Goal: Use online tool/utility: Utilize a website feature to perform a specific function

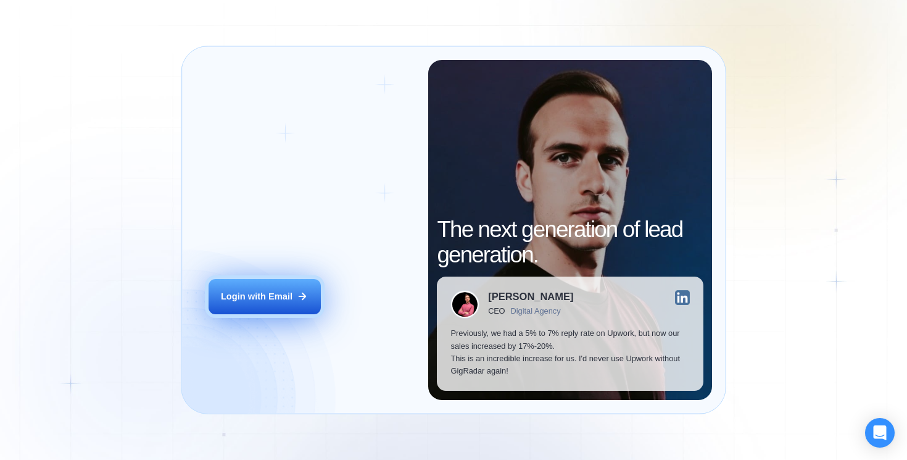
click at [284, 299] on div "Login with Email" at bounding box center [257, 296] width 72 height 12
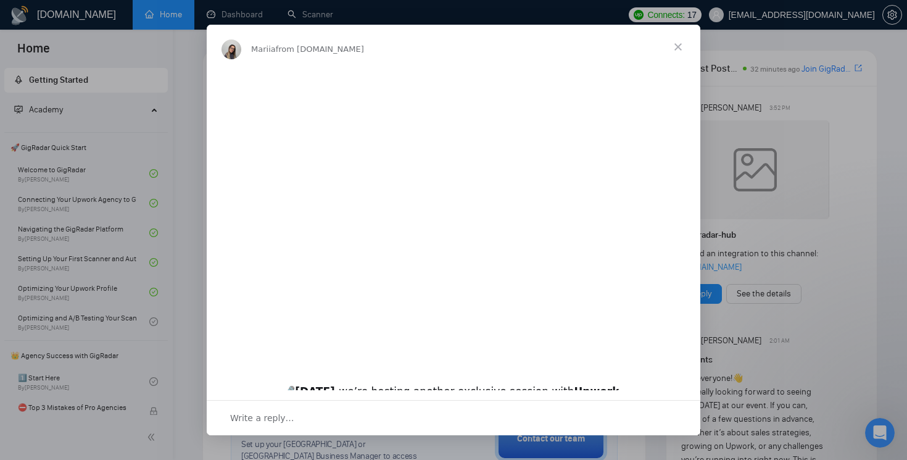
click at [238, 14] on div "Intercom messenger" at bounding box center [453, 230] width 907 height 460
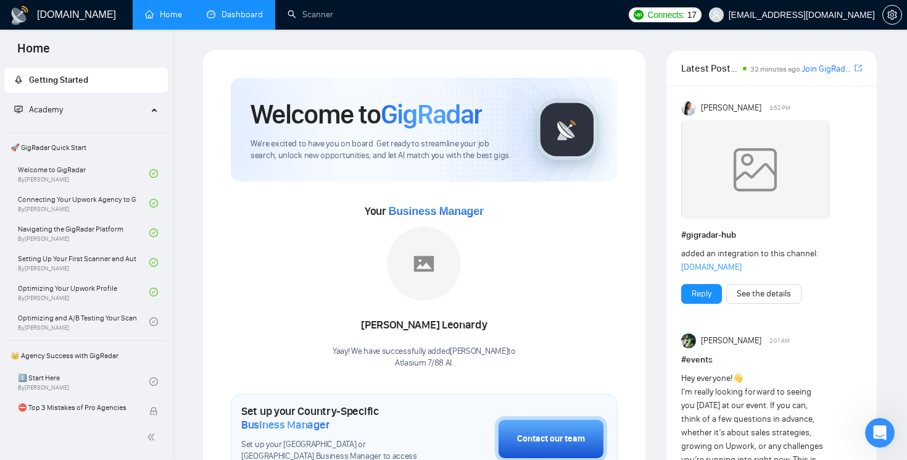
click at [235, 14] on link "Dashboard" at bounding box center [235, 14] width 56 height 10
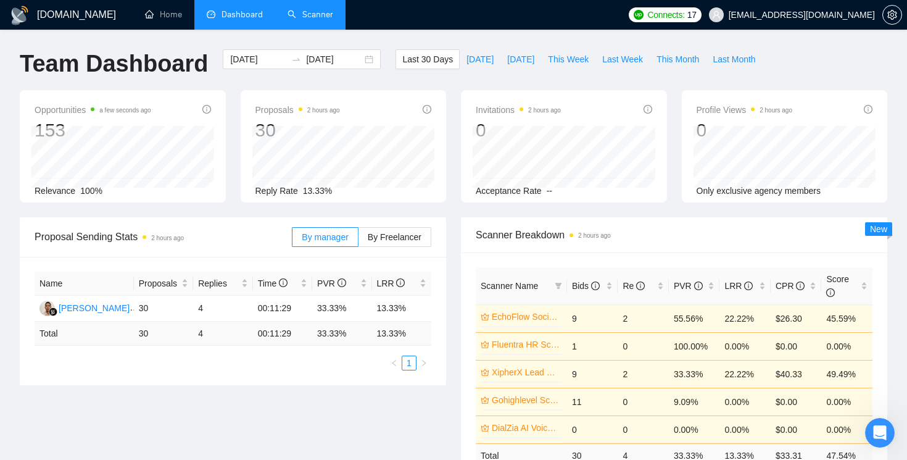
click at [306, 14] on link "Scanner" at bounding box center [311, 14] width 46 height 10
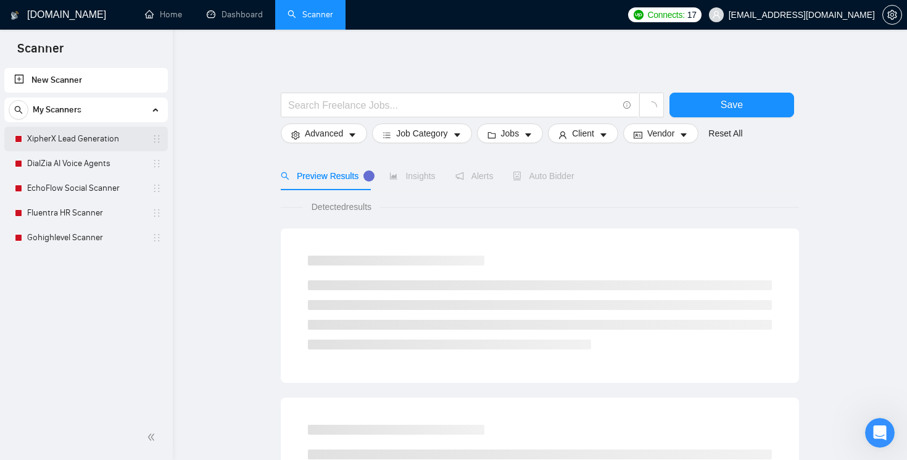
click at [61, 144] on link "XipherX Lead Generation" at bounding box center [85, 139] width 117 height 25
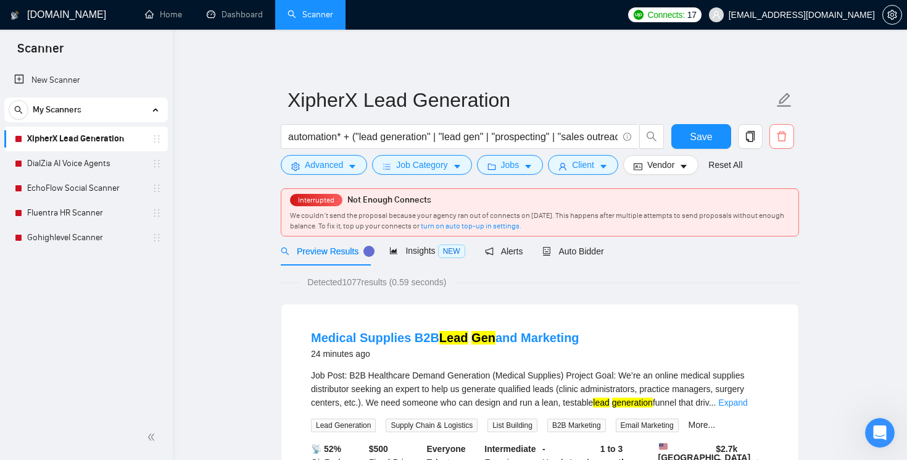
click at [782, 141] on icon "delete" at bounding box center [781, 136] width 11 height 11
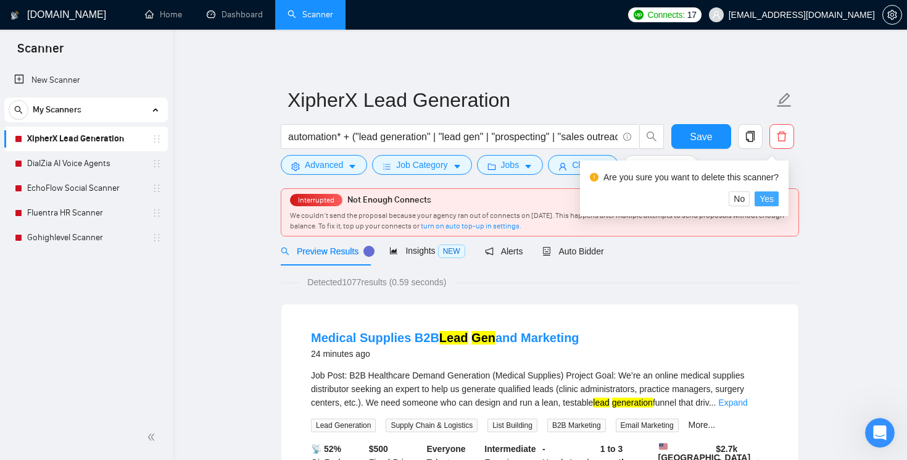
click at [774, 198] on span "Yes" at bounding box center [767, 199] width 14 height 14
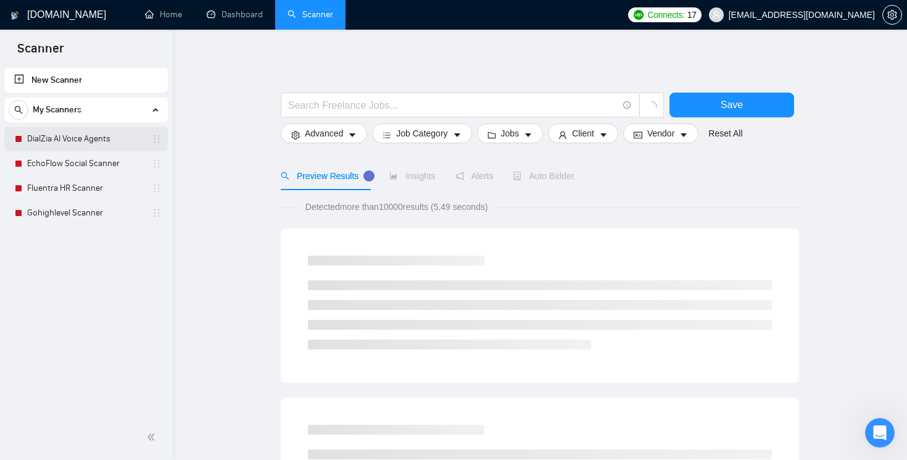
click at [105, 138] on link "DialZia AI Voice Agents" at bounding box center [85, 139] width 117 height 25
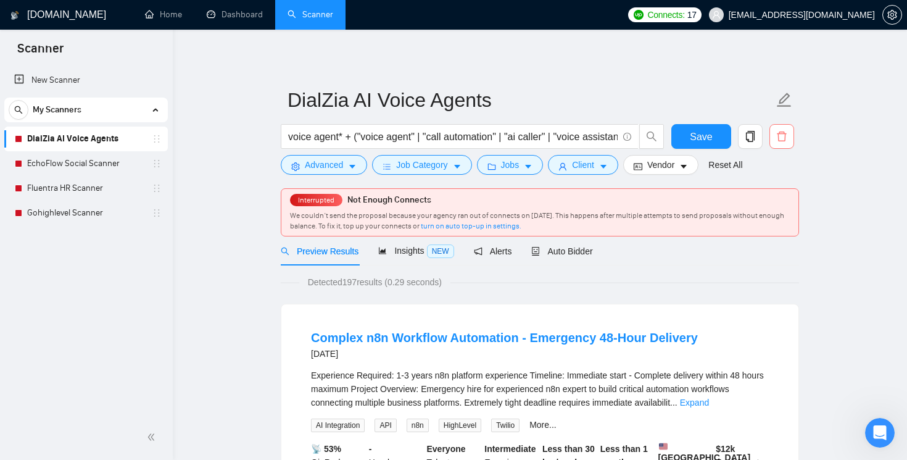
click at [783, 140] on icon "delete" at bounding box center [781, 136] width 11 height 11
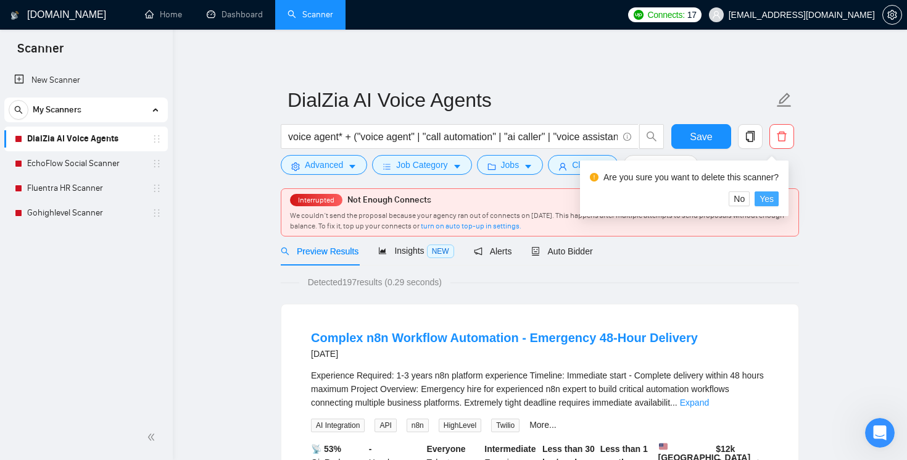
click at [771, 198] on span "Yes" at bounding box center [767, 199] width 14 height 14
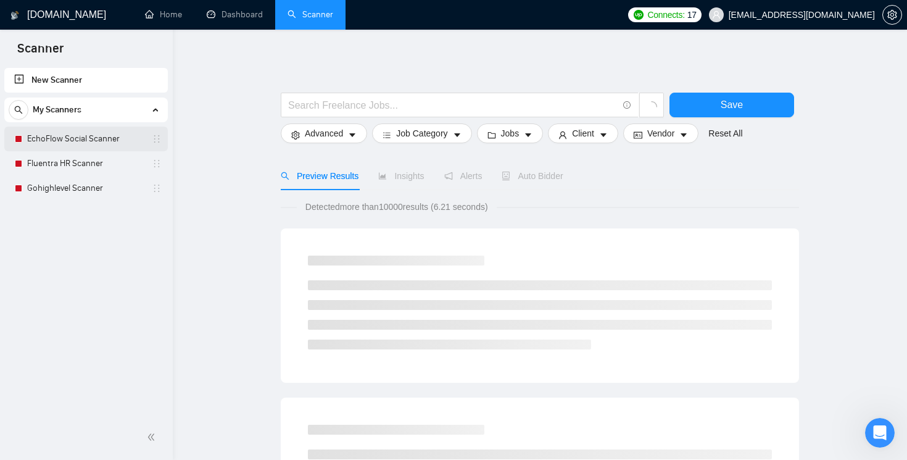
click at [62, 142] on link "EchoFlow Social Scanner" at bounding box center [85, 139] width 117 height 25
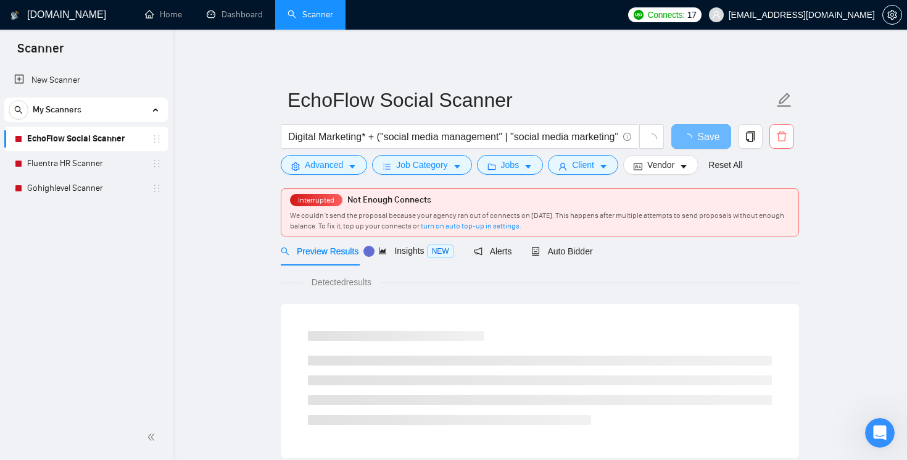
click at [782, 138] on icon "delete" at bounding box center [781, 136] width 11 height 11
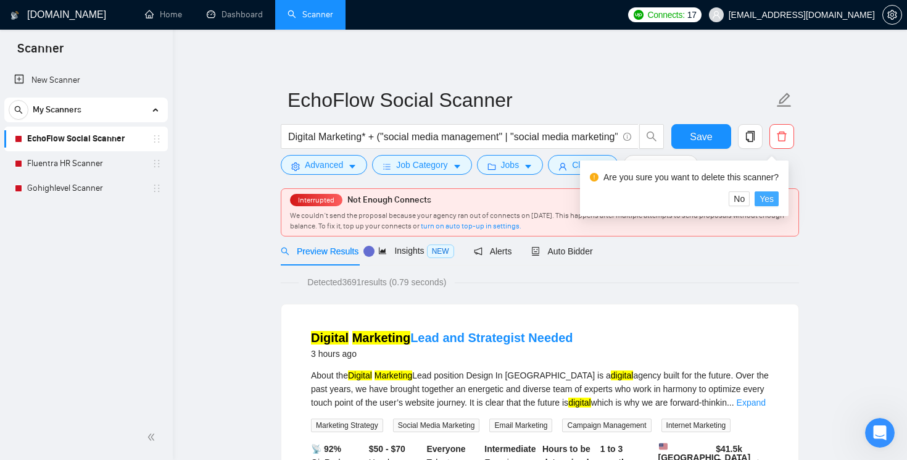
click at [771, 197] on span "Yes" at bounding box center [767, 199] width 14 height 14
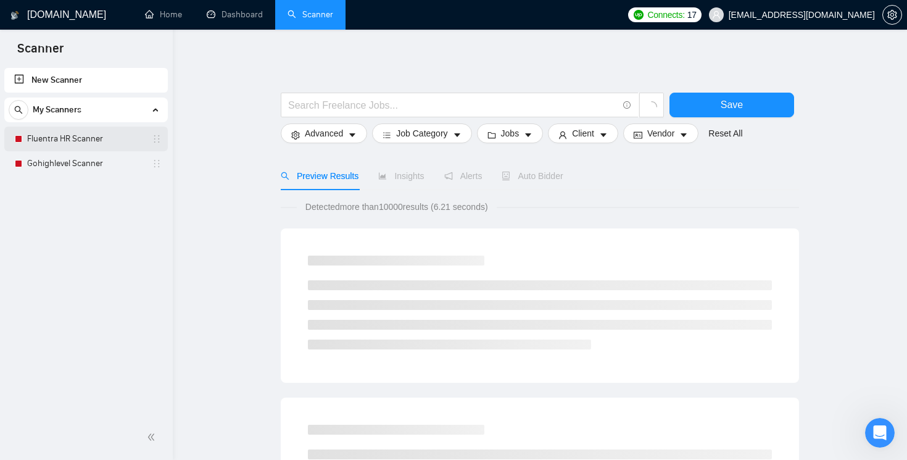
click at [60, 147] on link "Fluentra HR Scanner" at bounding box center [85, 139] width 117 height 25
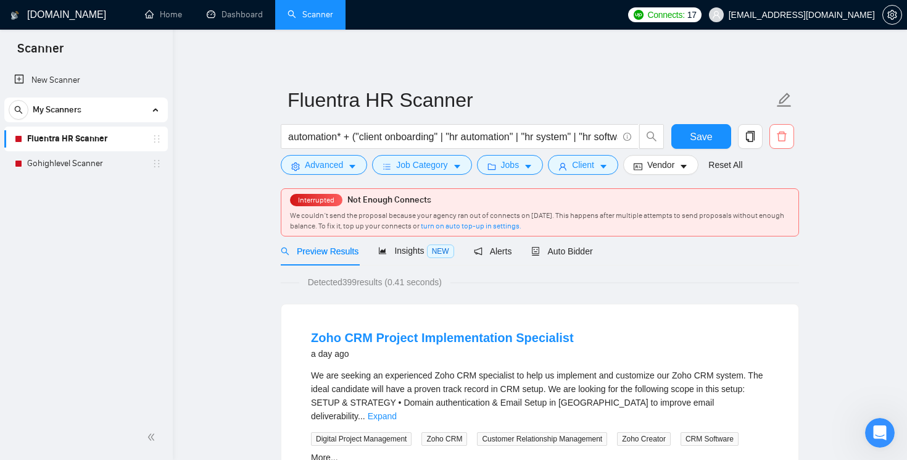
click at [791, 139] on span "delete" at bounding box center [781, 136] width 23 height 11
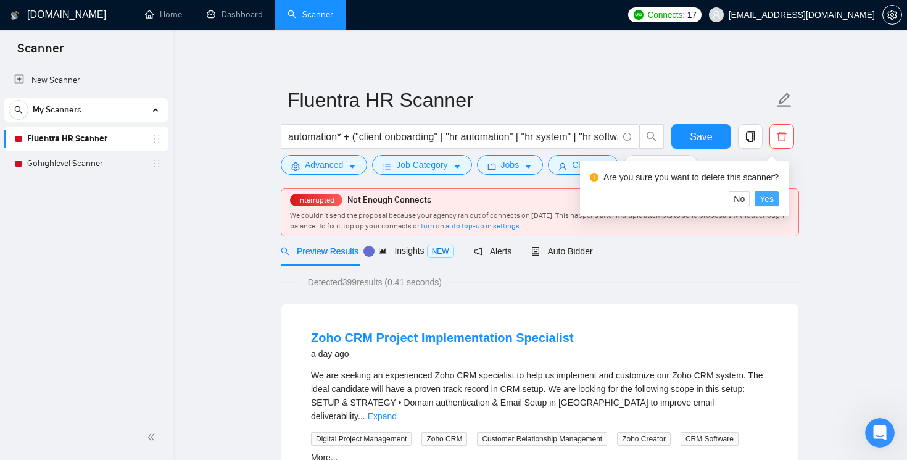
click at [774, 198] on span "Yes" at bounding box center [767, 199] width 14 height 14
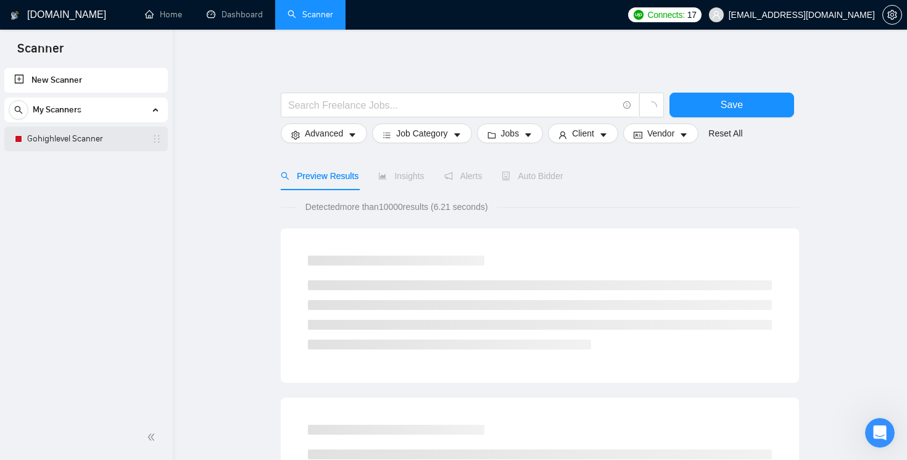
click at [82, 141] on link "Gohighlevel Scanner" at bounding box center [85, 139] width 117 height 25
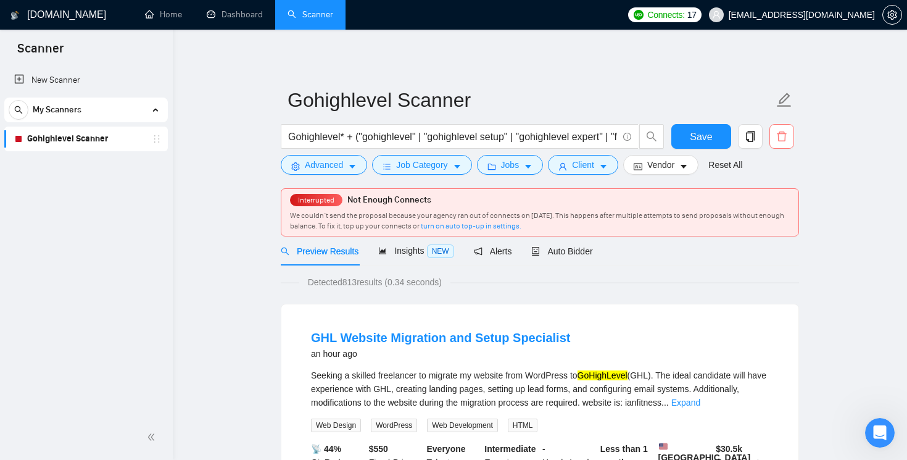
click at [783, 141] on icon "delete" at bounding box center [781, 136] width 11 height 11
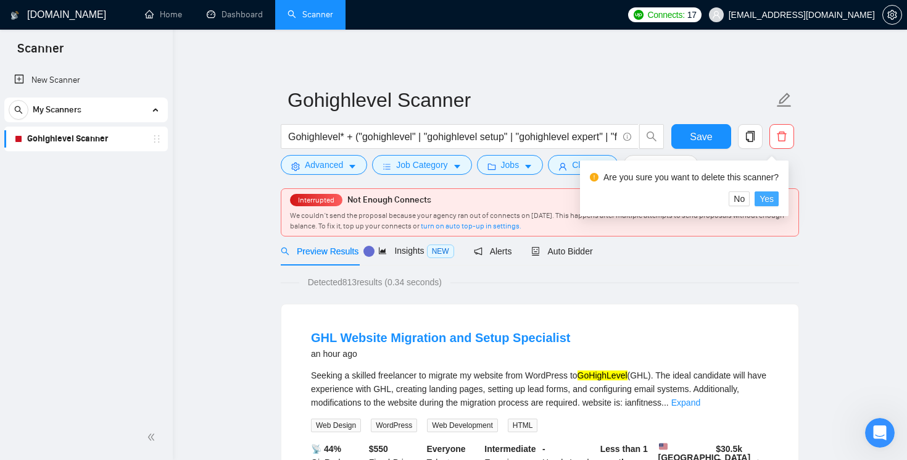
click at [773, 199] on span "Yes" at bounding box center [767, 199] width 14 height 14
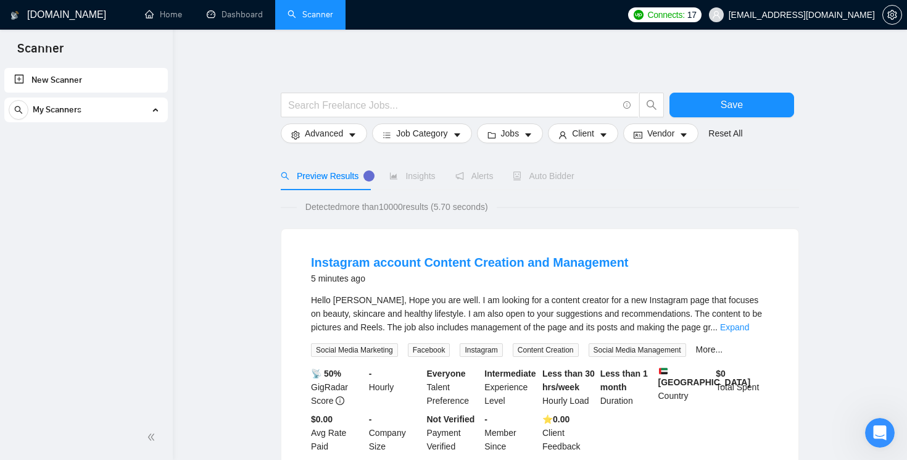
click at [65, 111] on span "My Scanners" at bounding box center [57, 110] width 49 height 25
